Goal: Information Seeking & Learning: Learn about a topic

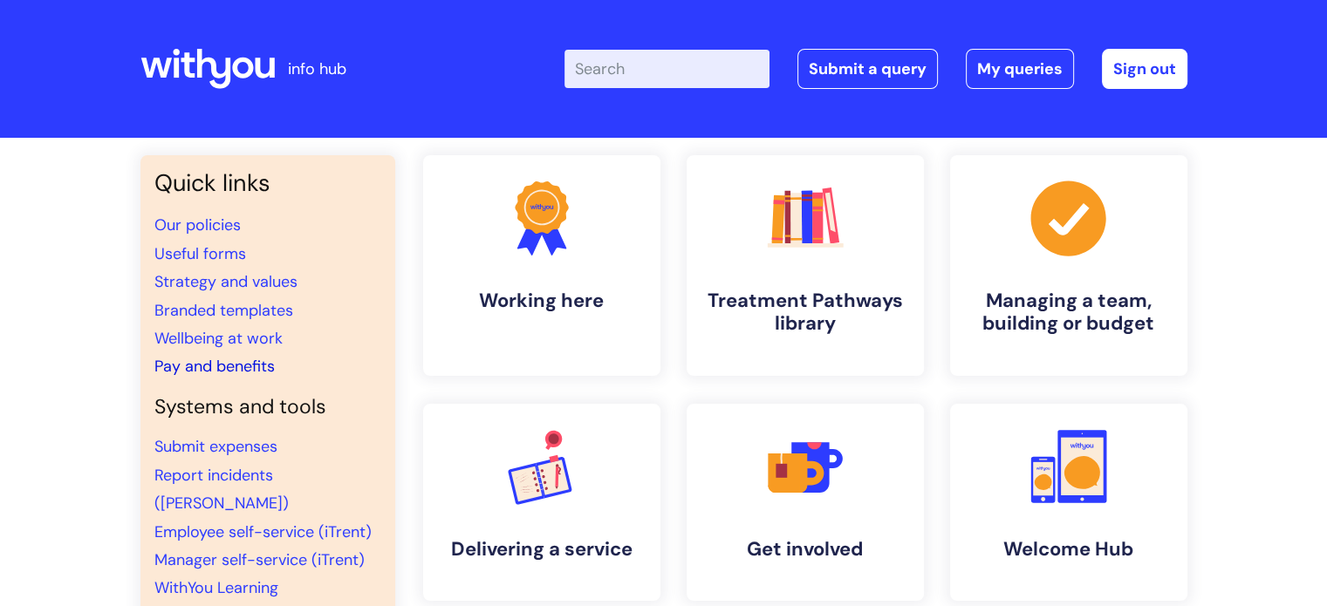
click at [237, 369] on link "Pay and benefits" at bounding box center [214, 366] width 120 height 21
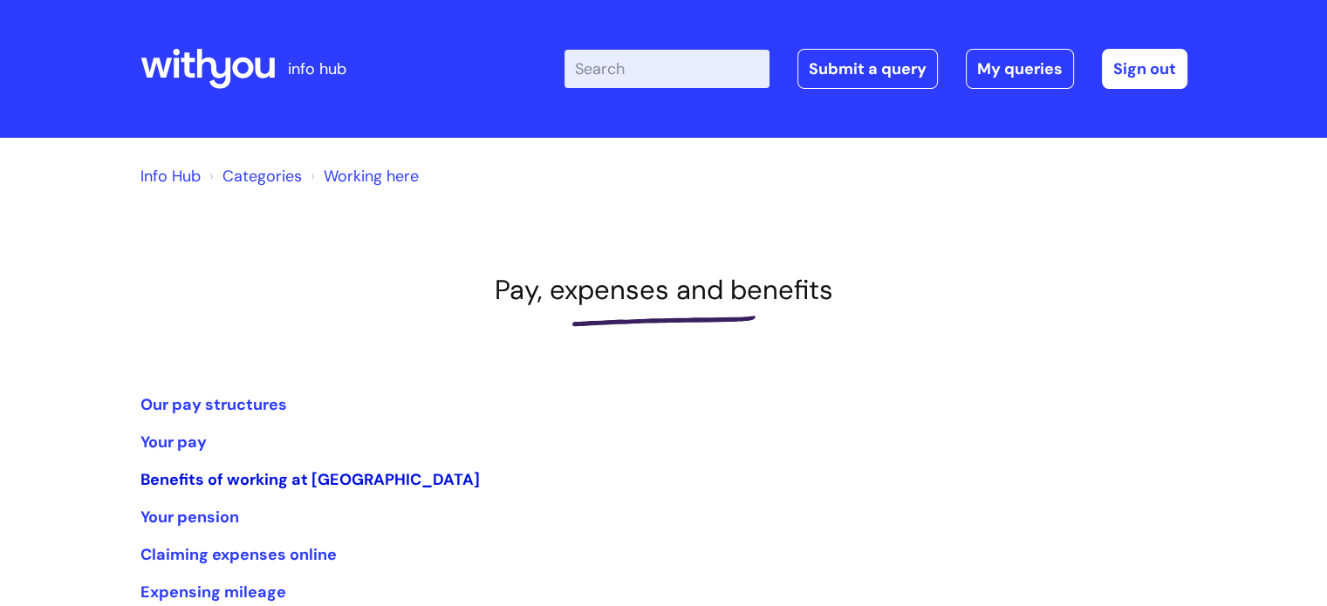
click at [206, 484] on link "Benefits of working at [GEOGRAPHIC_DATA]" at bounding box center [309, 479] width 339 height 21
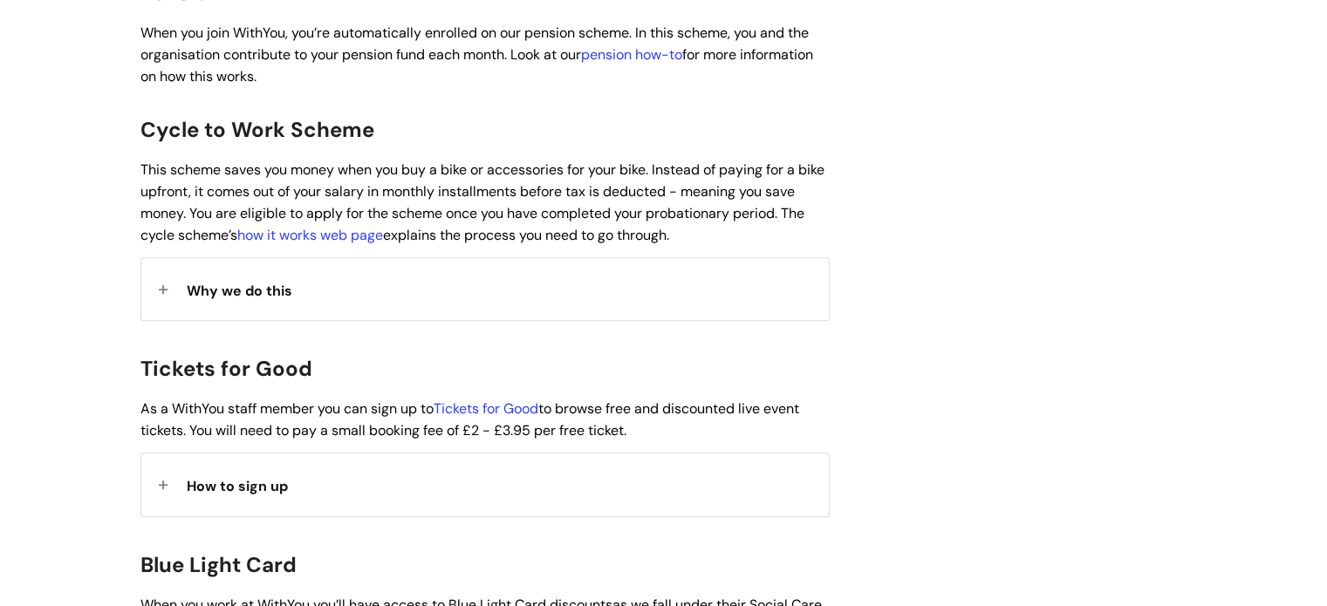
scroll to position [1342, 0]
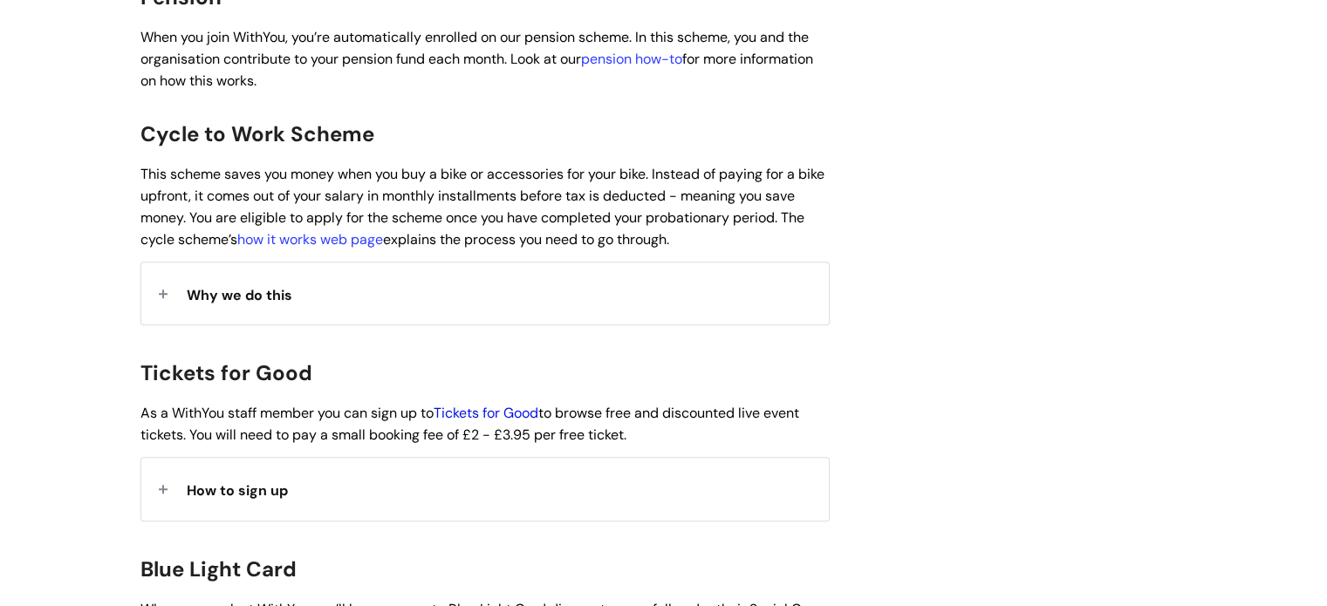
click at [516, 404] on link "Tickets for Good" at bounding box center [486, 413] width 105 height 18
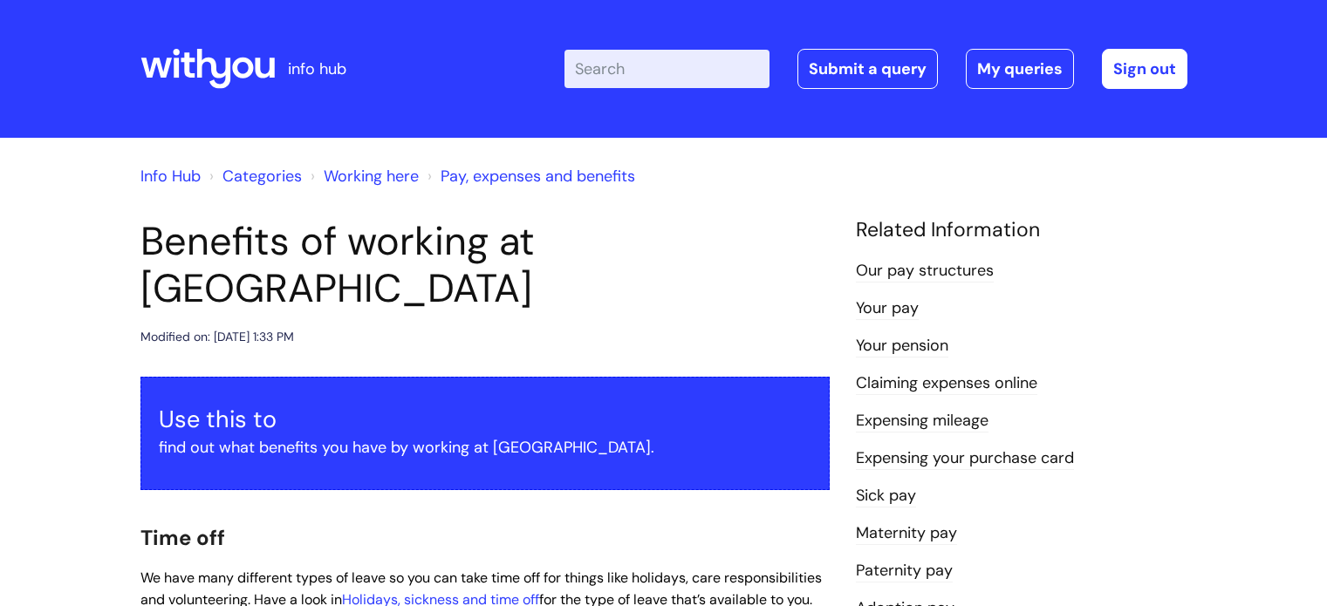
scroll to position [1342, 0]
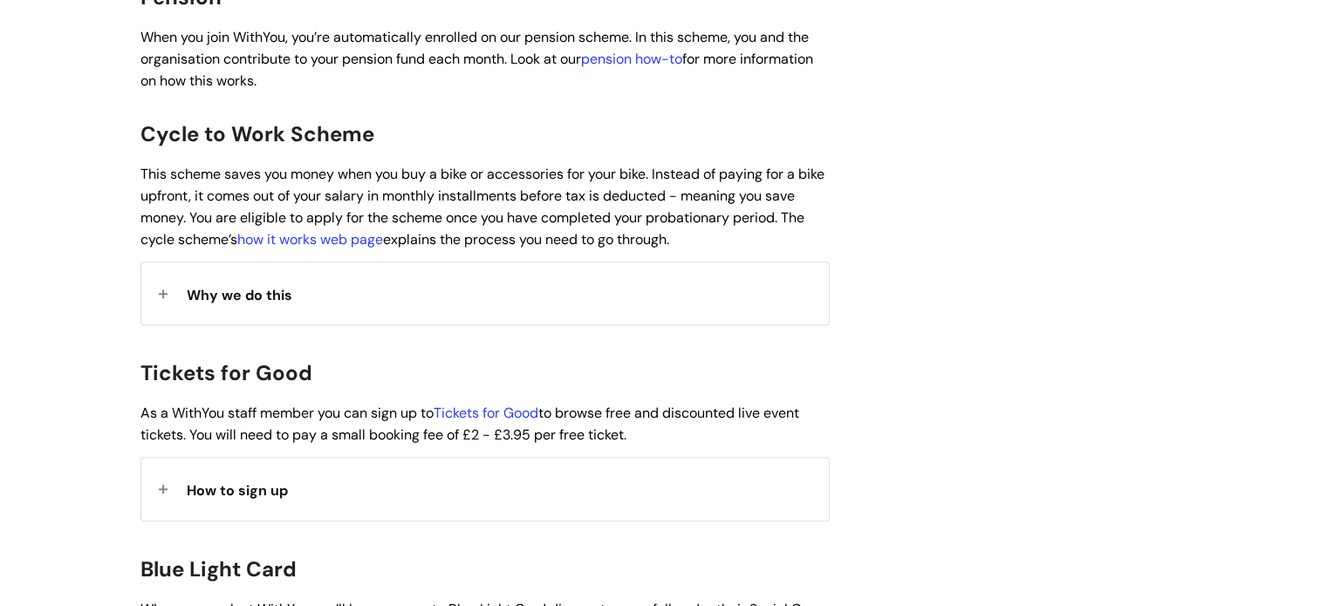
click at [270, 482] on span "How to sign up" at bounding box center [237, 491] width 101 height 18
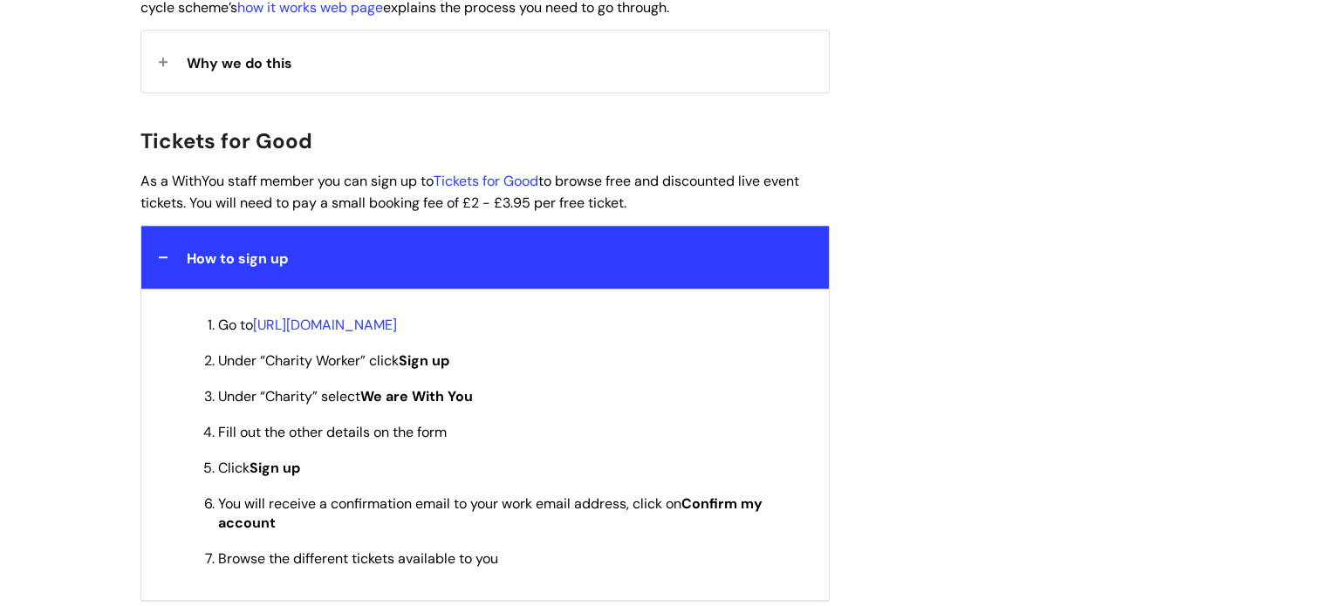
scroll to position [1583, 0]
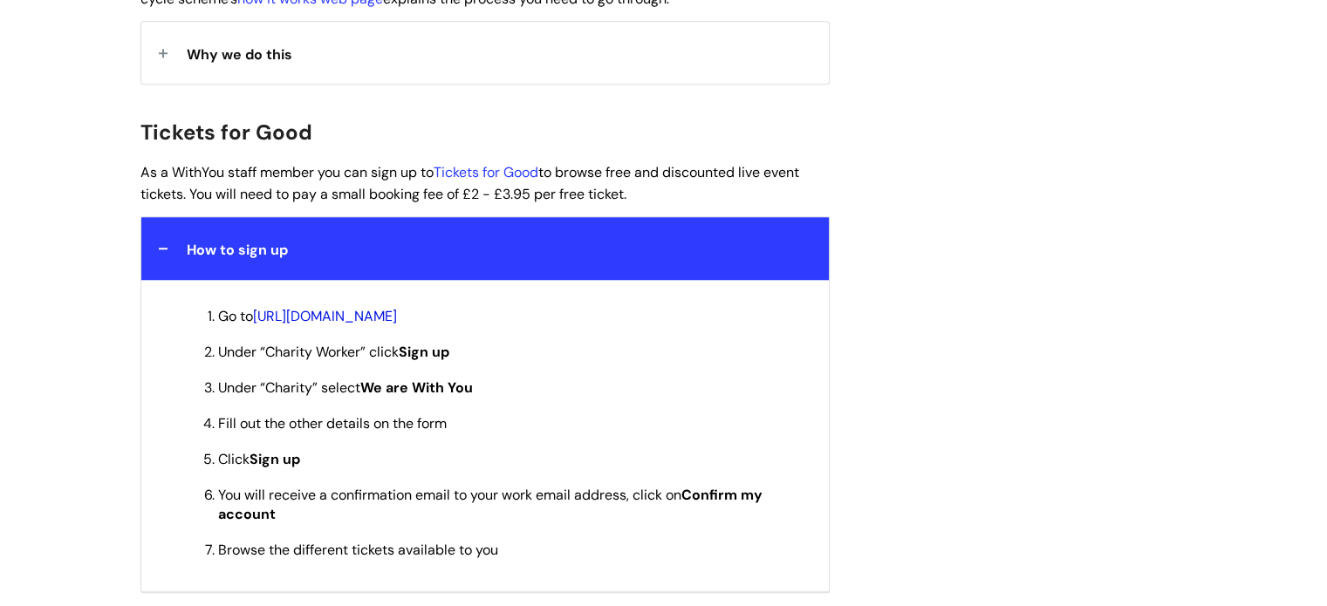
click at [397, 307] on link "[URL][DOMAIN_NAME]" at bounding box center [325, 316] width 144 height 18
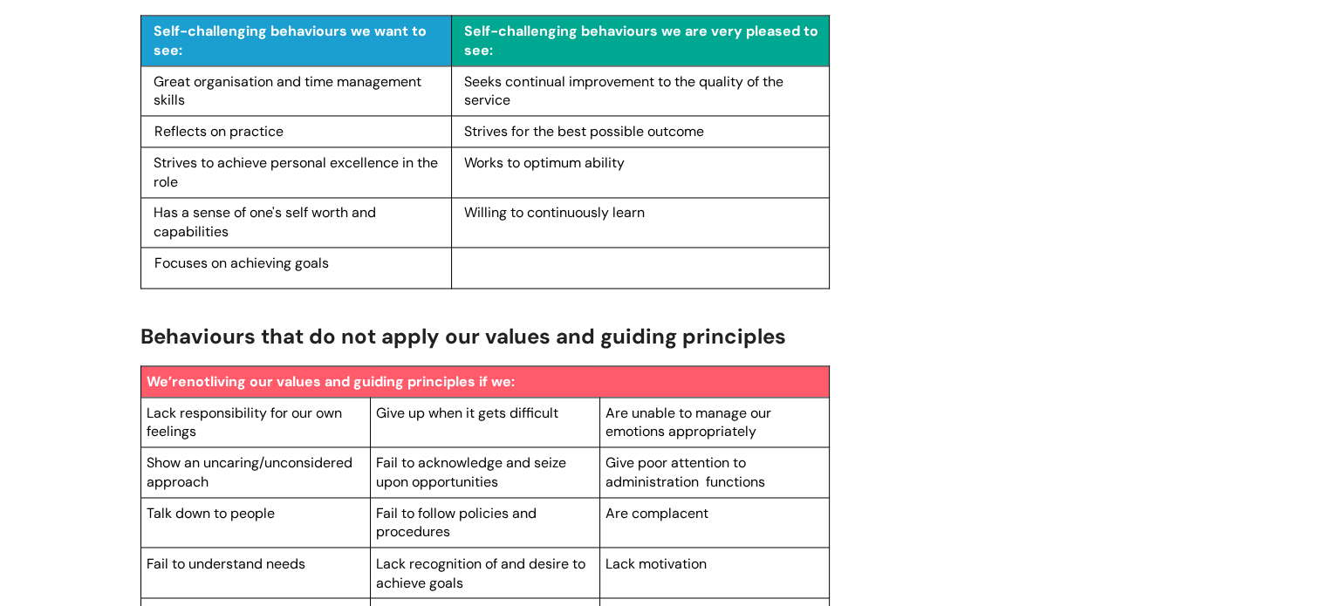
scroll to position [2758, 0]
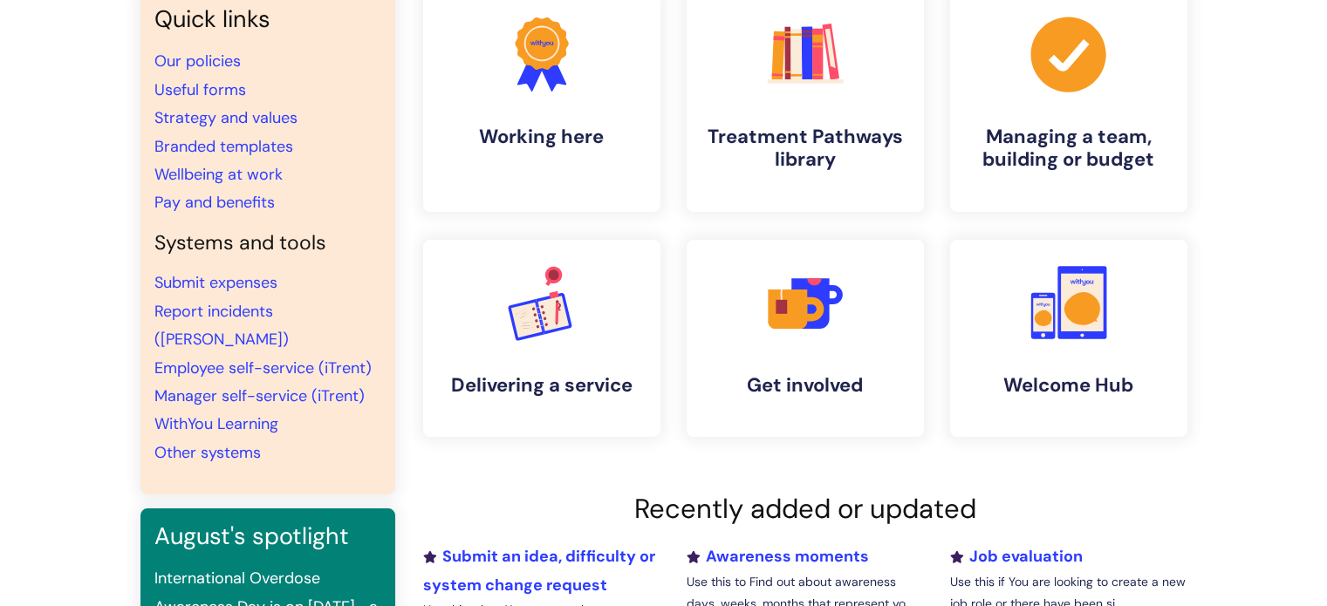
scroll to position [174, 0]
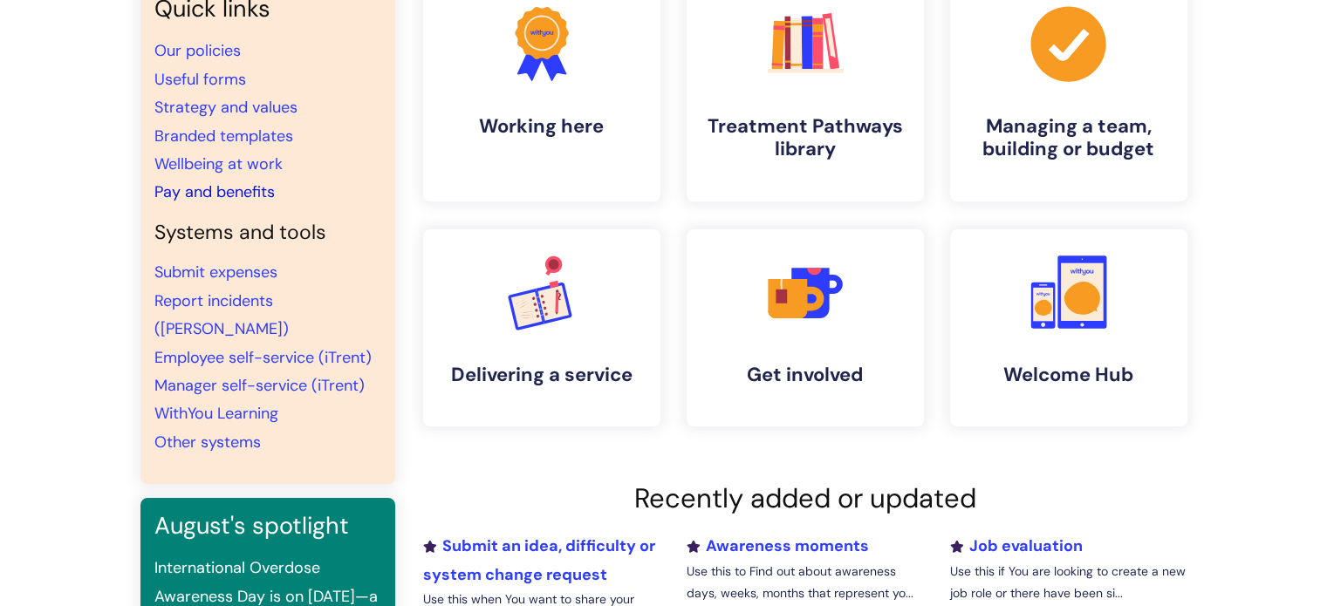
click at [222, 192] on link "Pay and benefits" at bounding box center [214, 191] width 120 height 21
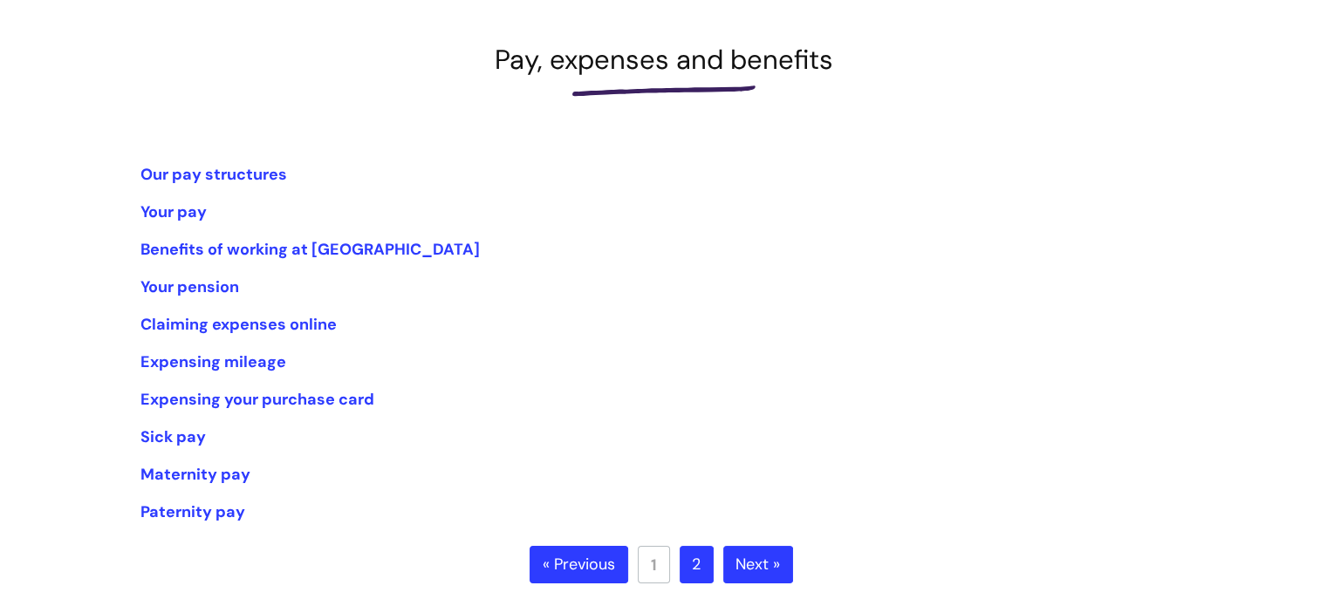
scroll to position [262, 0]
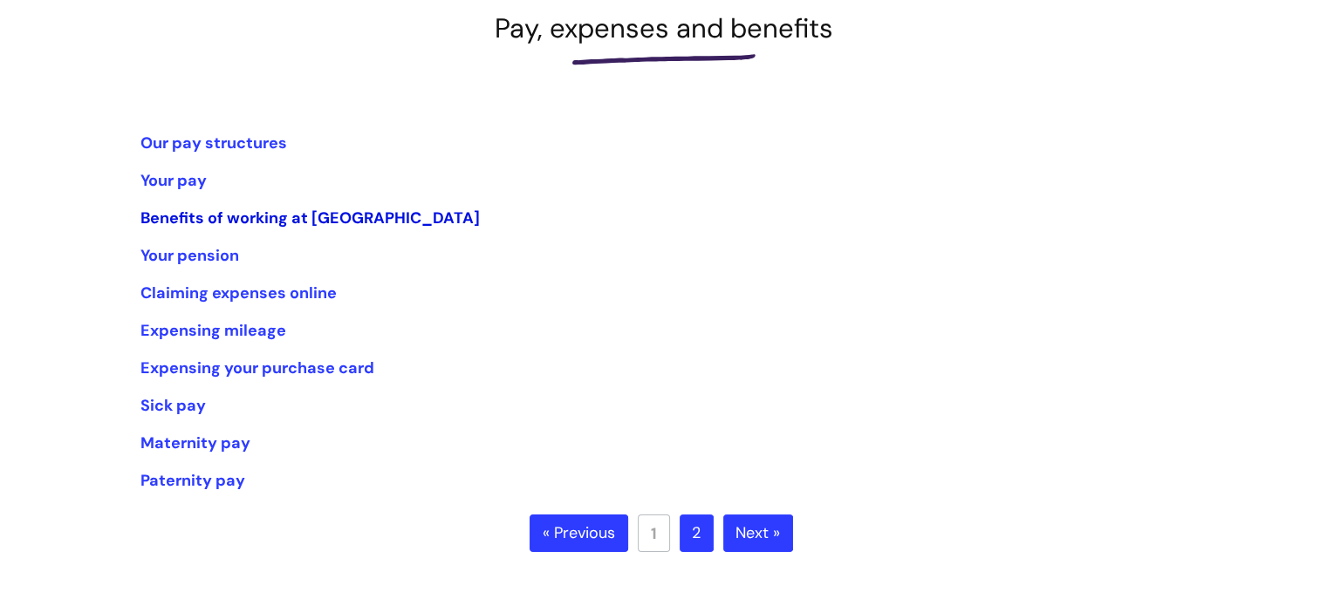
click at [191, 222] on link "Benefits of working at [GEOGRAPHIC_DATA]" at bounding box center [309, 218] width 339 height 21
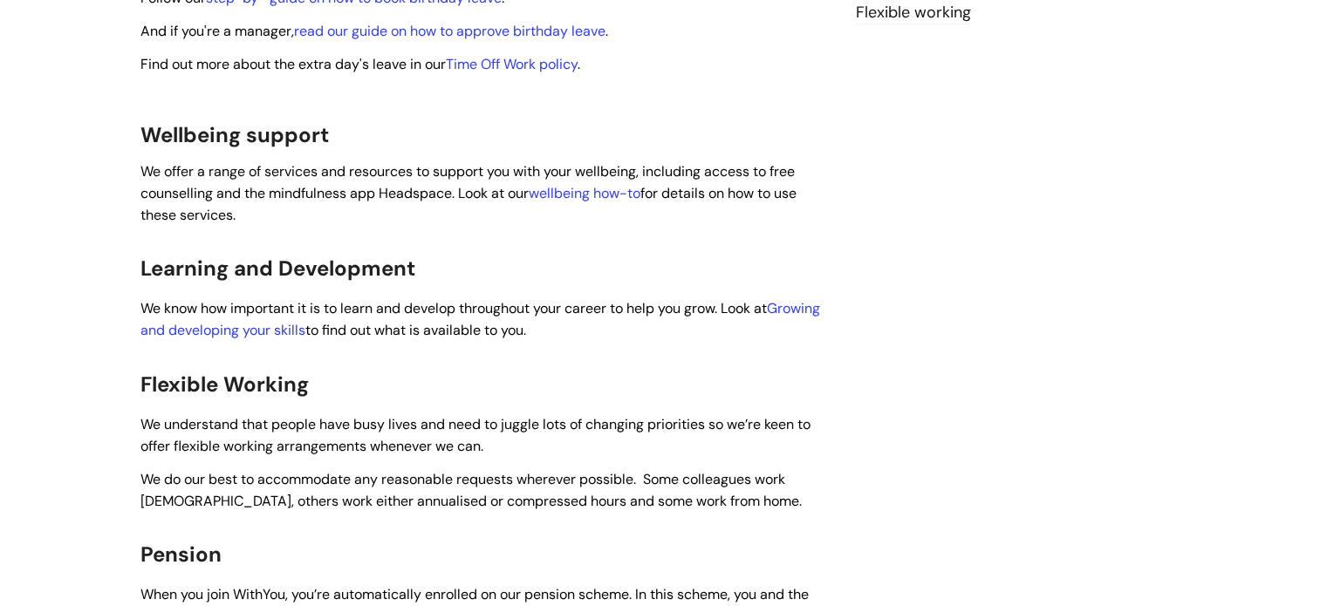
scroll to position [785, 0]
click at [618, 183] on link "wellbeing how-to" at bounding box center [585, 192] width 112 height 18
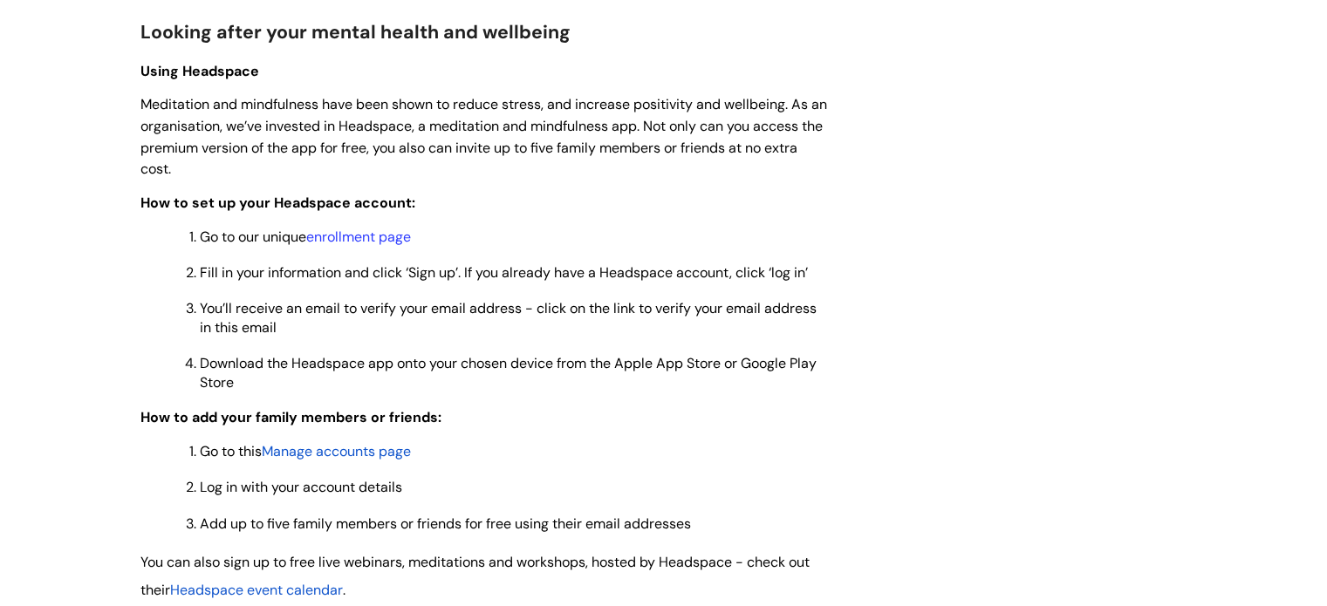
scroll to position [1396, 0]
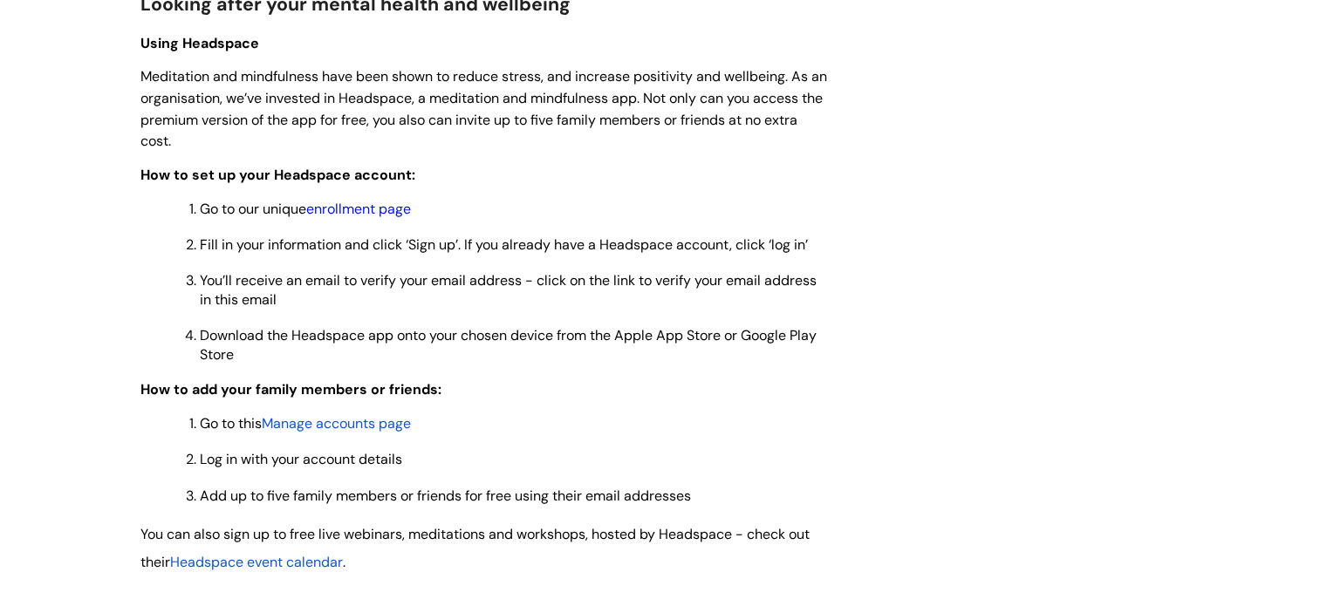
click at [359, 216] on link "enrollment page" at bounding box center [358, 209] width 105 height 18
